Goal: Task Accomplishment & Management: Manage account settings

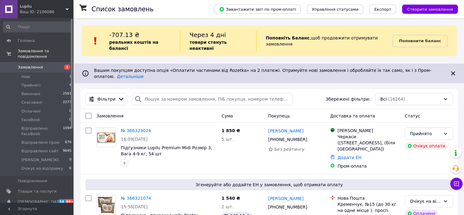
click at [59, 64] on span "1" at bounding box center [64, 66] width 17 height 5
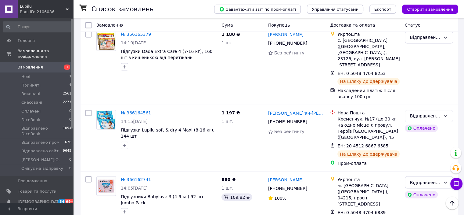
scroll to position [1178, 0]
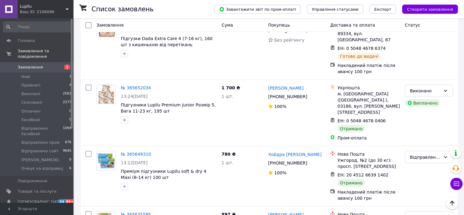
scroll to position [1153, 0]
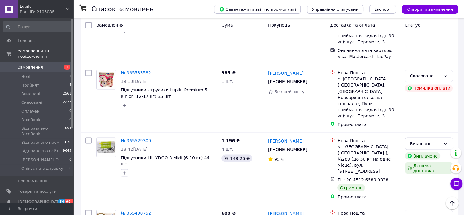
scroll to position [1103, 0]
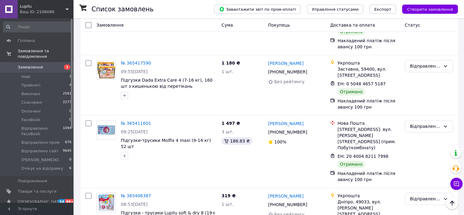
scroll to position [580, 0]
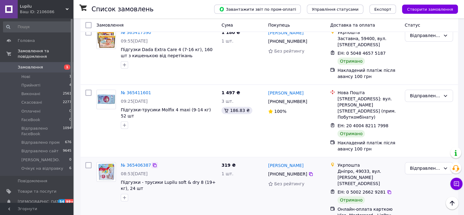
click at [152, 162] on icon at bounding box center [154, 164] width 5 height 5
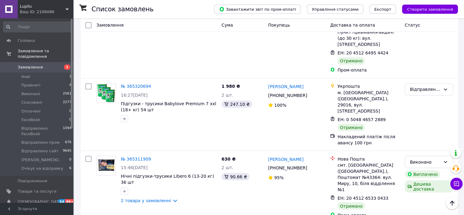
scroll to position [1151, 0]
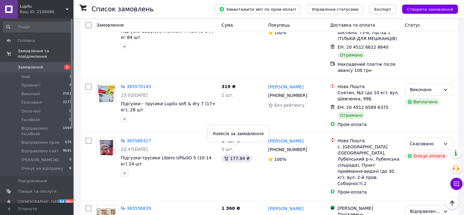
scroll to position [641, 0]
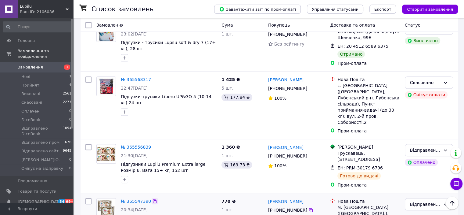
click at [153, 199] on icon at bounding box center [155, 201] width 4 height 4
